Goal: Task Accomplishment & Management: Manage account settings

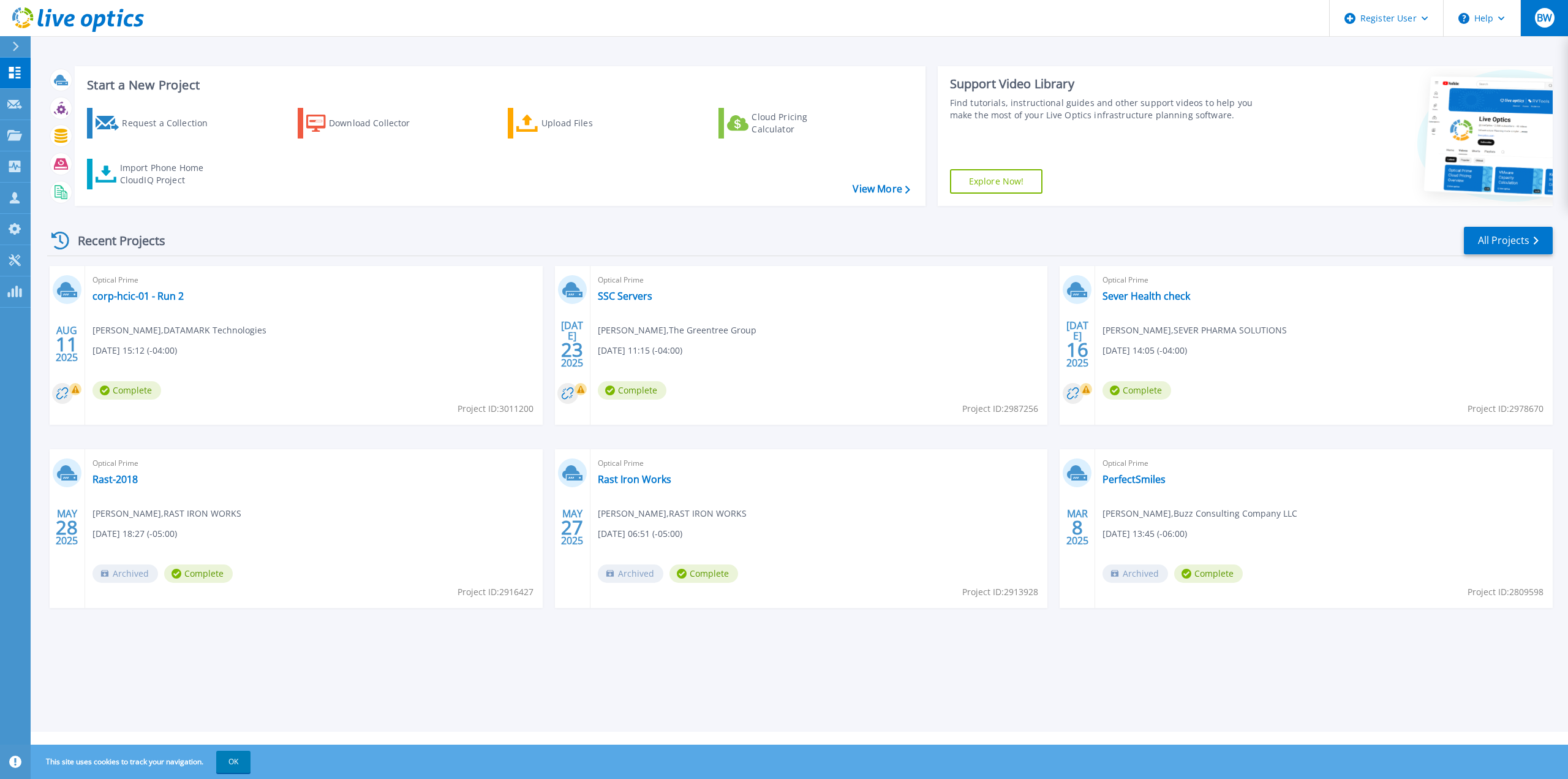
click at [1537, 16] on span "BW" at bounding box center [1545, 18] width 16 height 10
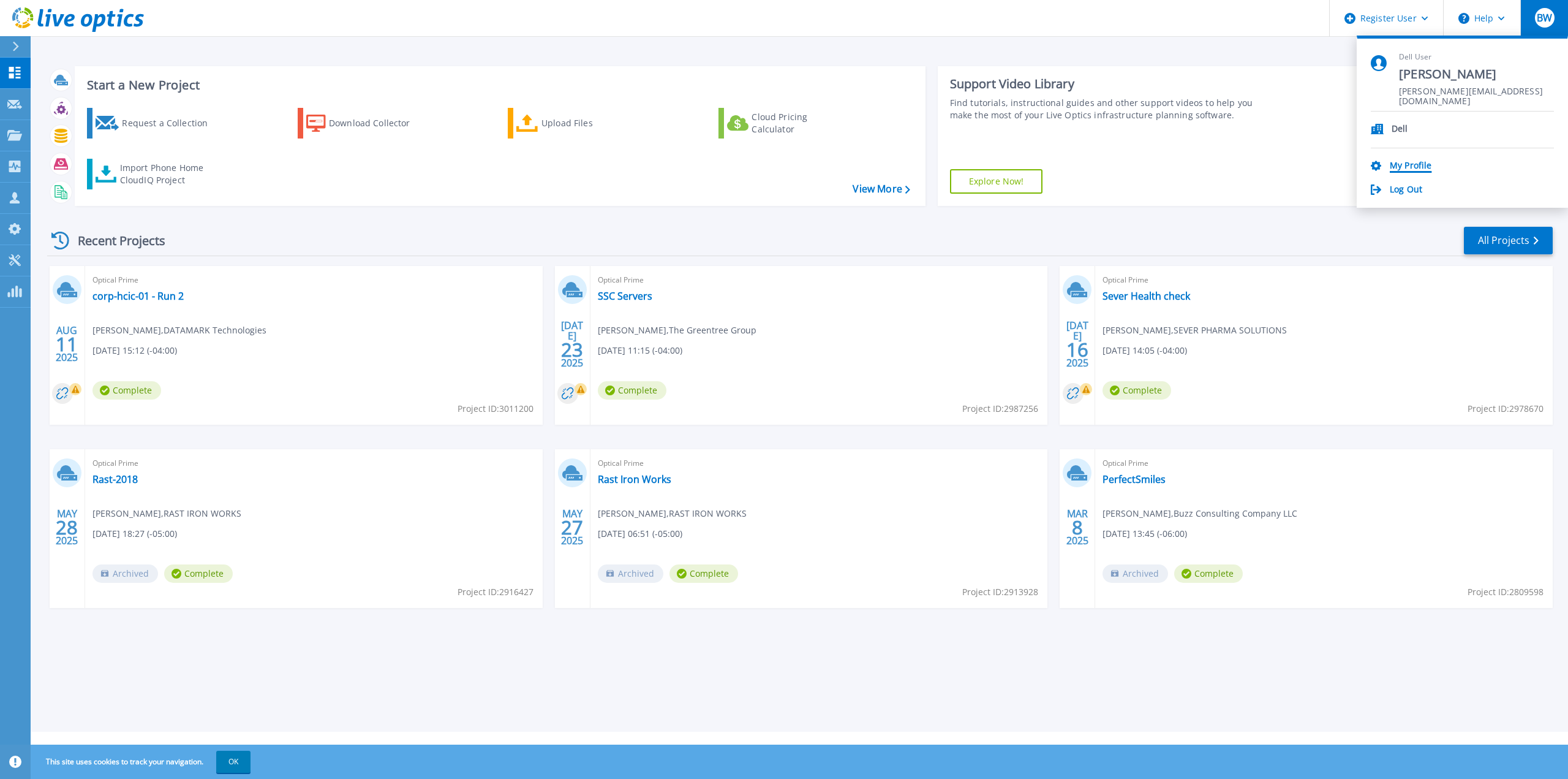
click at [1422, 162] on link "My Profile" at bounding box center [1411, 166] width 42 height 12
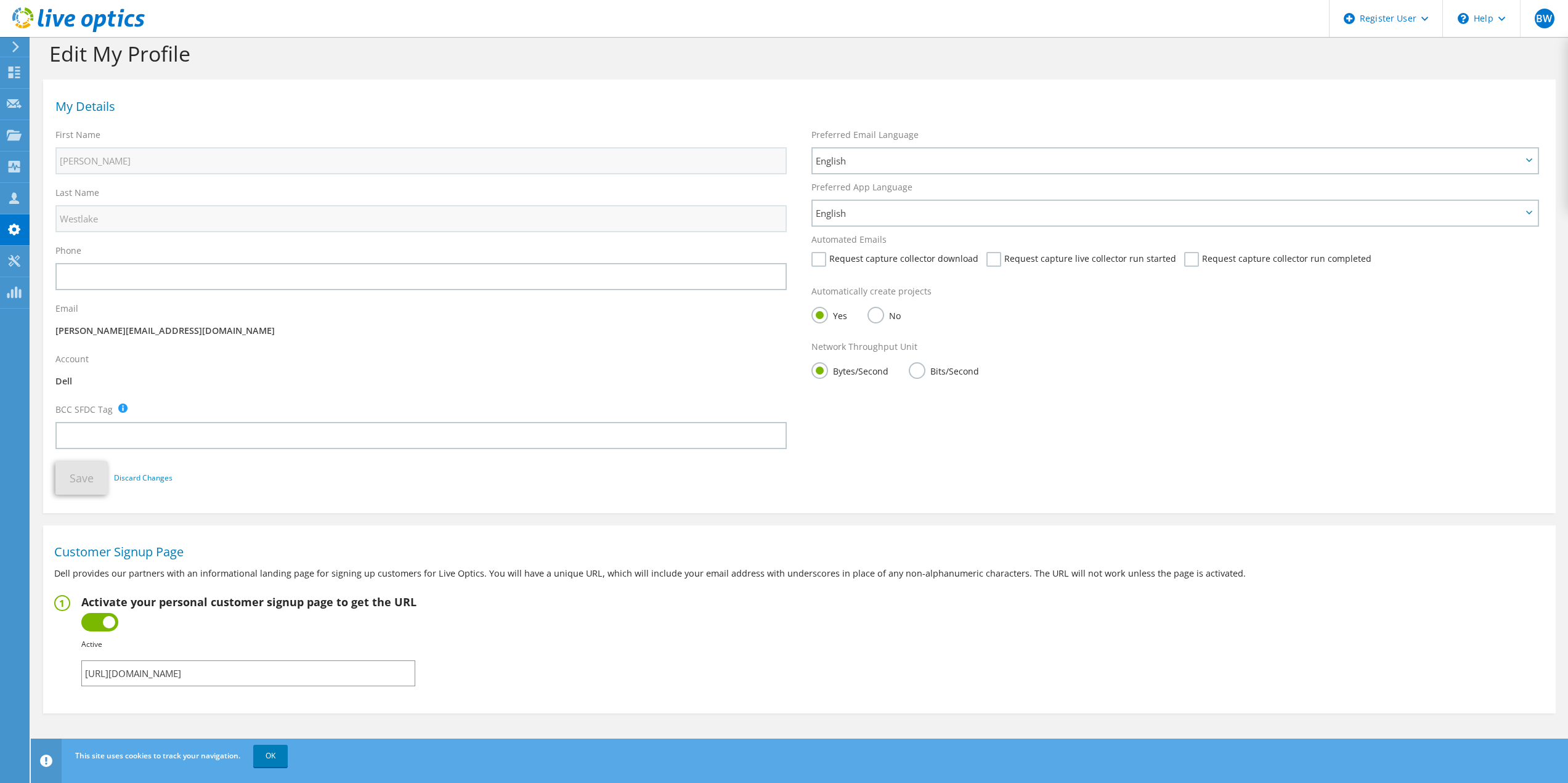
scroll to position [21, 0]
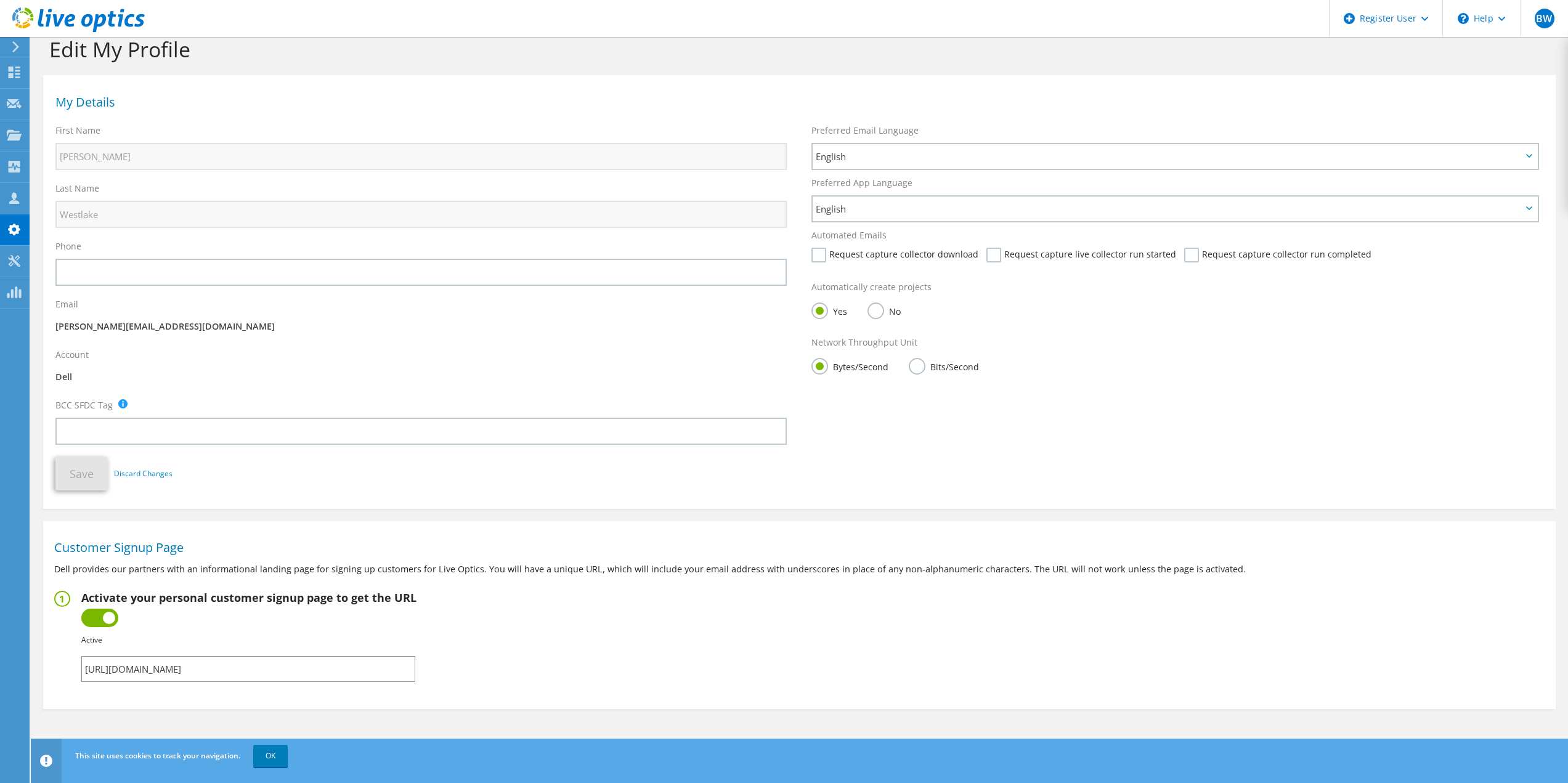
click at [255, 673] on input "[URL][DOMAIN_NAME]" at bounding box center [248, 669] width 334 height 26
click at [255, 668] on input "[URL][DOMAIN_NAME]" at bounding box center [248, 669] width 334 height 26
drag, startPoint x: 255, startPoint y: 669, endPoint x: 234, endPoint y: 668, distance: 21.0
click at [234, 668] on input "[URL][DOMAIN_NAME]" at bounding box center [248, 669] width 334 height 26
